Goal: Communication & Community: Answer question/provide support

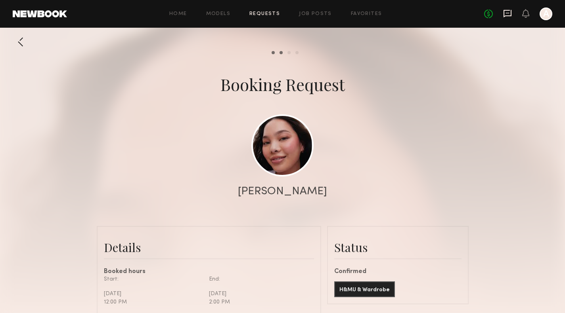
click at [506, 14] on icon at bounding box center [507, 13] width 9 height 9
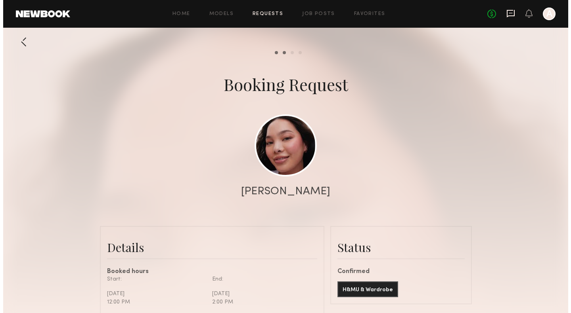
scroll to position [523, 0]
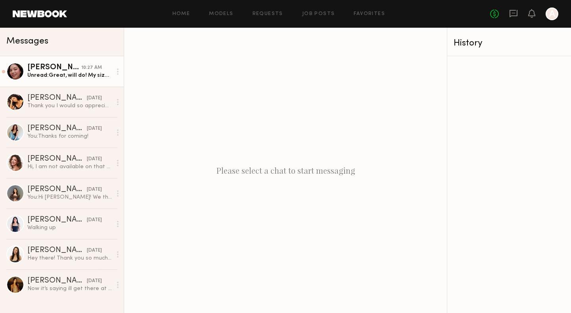
click at [44, 78] on div "Unread: Great, will do! My size in tops is small." at bounding box center [69, 76] width 84 height 8
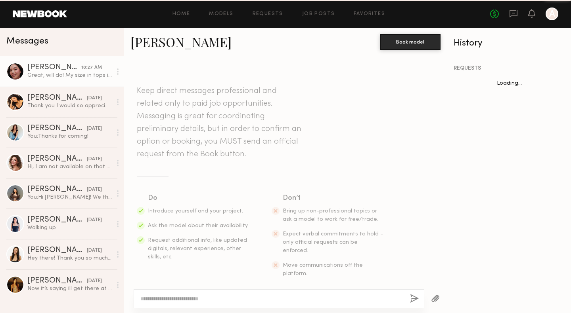
scroll to position [420, 0]
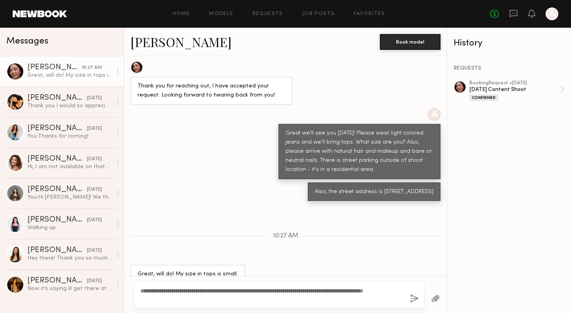
type textarea "**********"
click at [412, 302] on button "button" at bounding box center [414, 299] width 9 height 10
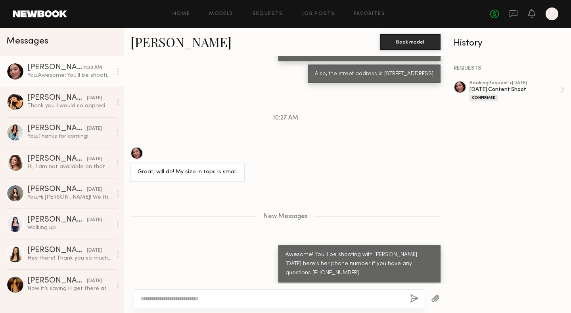
scroll to position [587, 0]
